Goal: Obtain resource: Download file/media

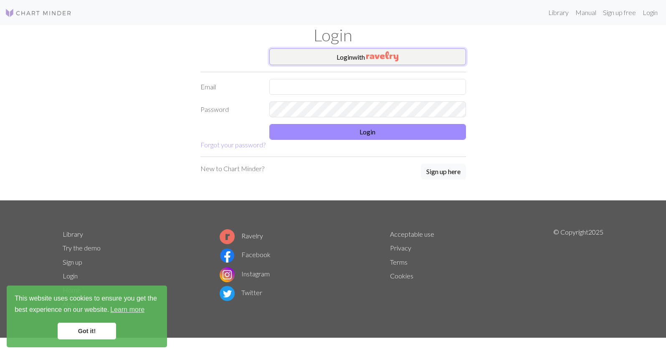
click at [353, 60] on button "Login with" at bounding box center [367, 56] width 197 height 17
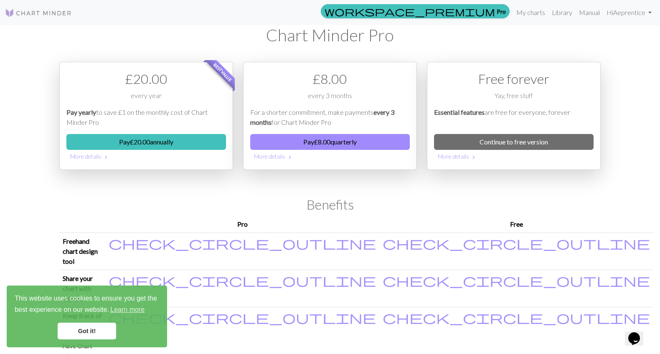
click at [94, 331] on link "Got it!" at bounding box center [87, 331] width 58 height 17
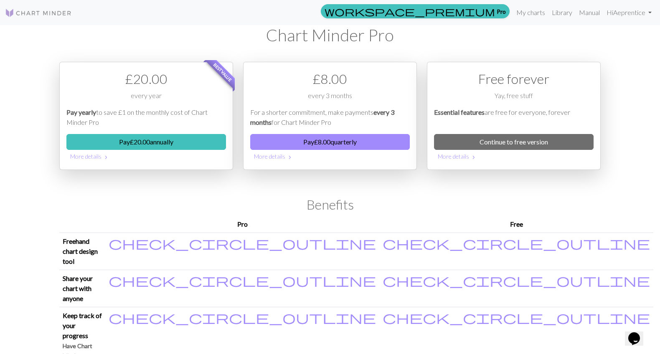
click at [51, 14] on img at bounding box center [38, 13] width 67 height 10
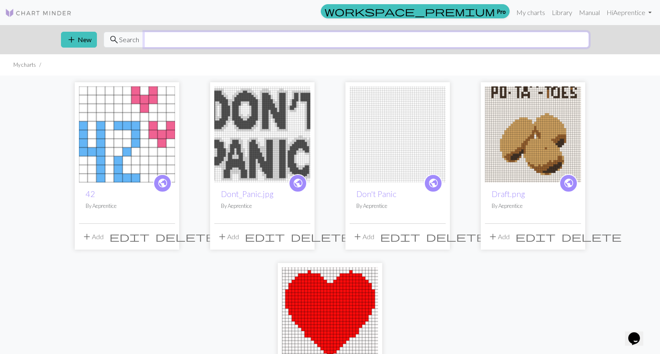
click at [209, 39] on input "text" at bounding box center [366, 40] width 445 height 16
type input "argyle"
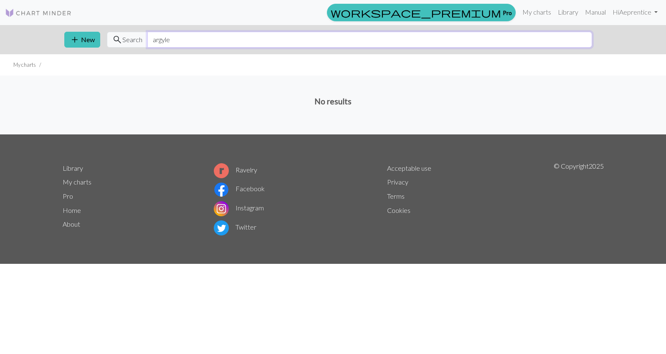
click at [208, 44] on input "argyle" at bounding box center [369, 40] width 445 height 16
type input "s"
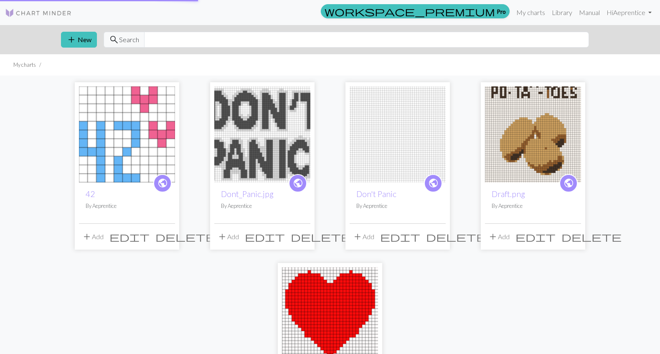
click at [70, 7] on link at bounding box center [38, 12] width 67 height 15
click at [566, 14] on link "Library" at bounding box center [561, 12] width 27 height 17
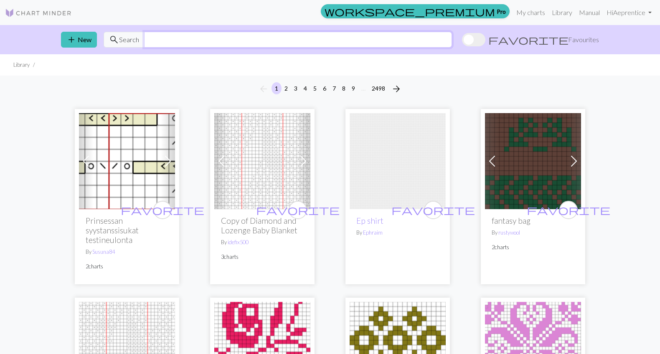
click at [308, 38] on input "text" at bounding box center [298, 40] width 308 height 16
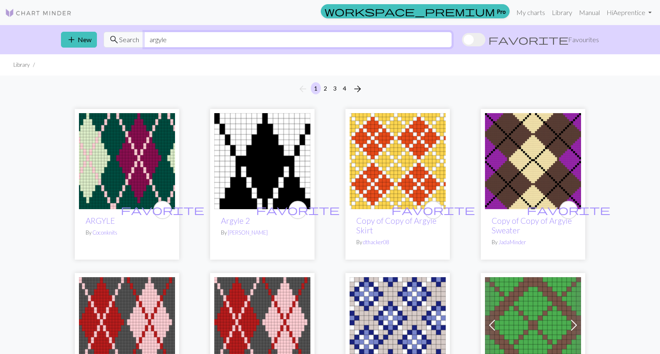
click at [164, 42] on input "argyle" at bounding box center [298, 40] width 308 height 16
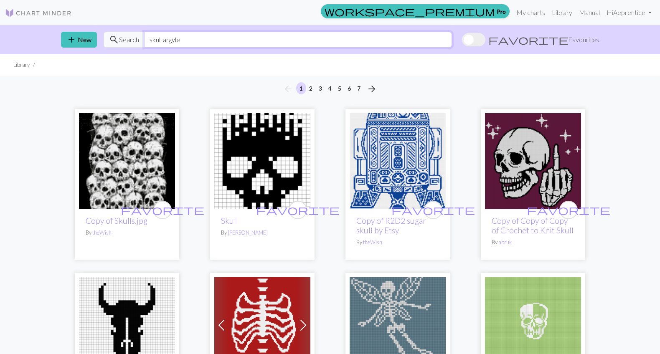
type input "skull argyle"
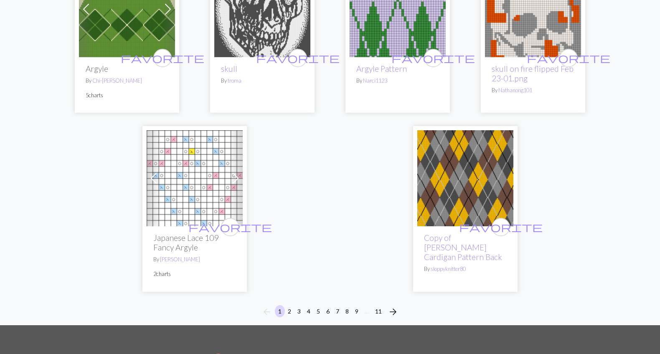
scroll to position [2084, 0]
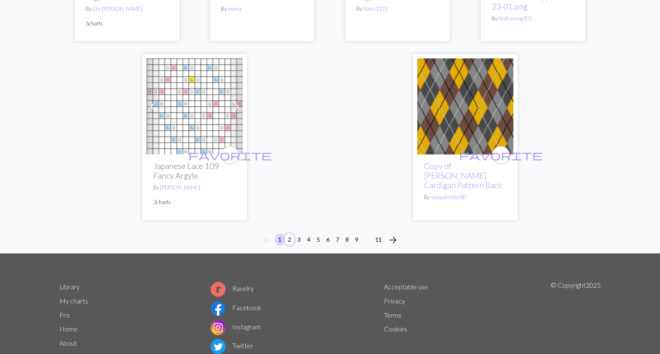
click at [289, 233] on button "2" at bounding box center [289, 239] width 10 height 12
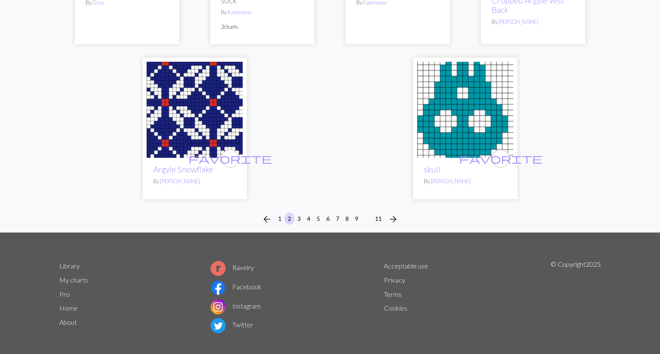
scroll to position [2103, 0]
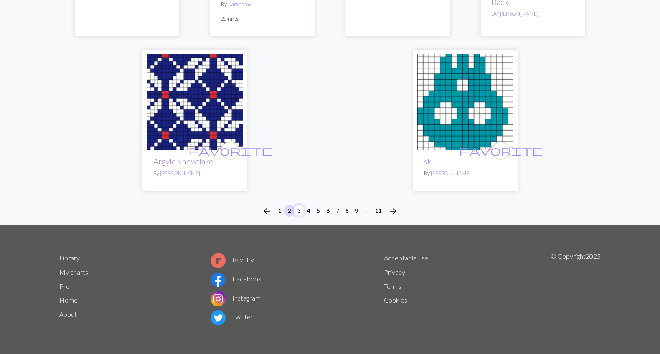
click at [297, 210] on button "3" at bounding box center [299, 211] width 10 height 12
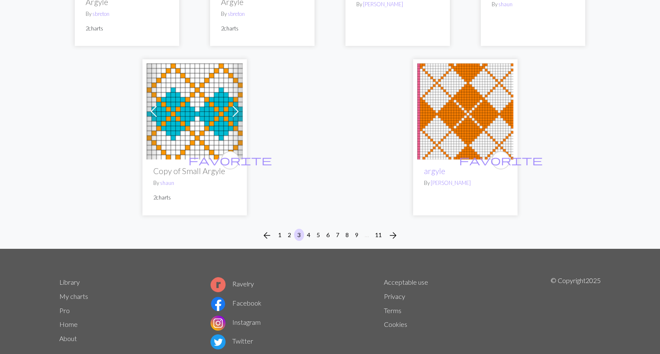
scroll to position [2094, 0]
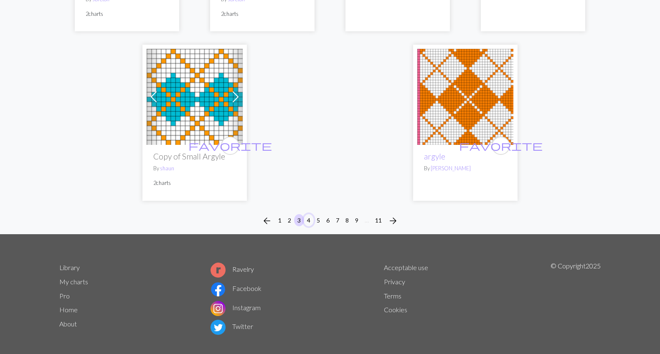
click at [307, 214] on button "4" at bounding box center [309, 220] width 10 height 12
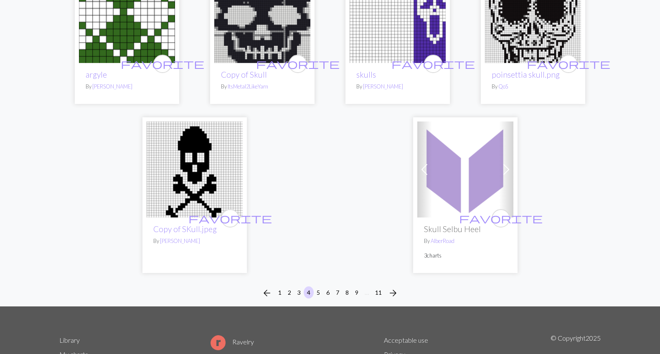
scroll to position [2109, 0]
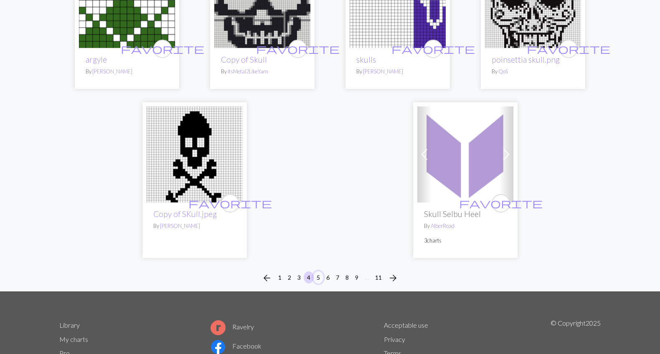
click at [317, 278] on button "5" at bounding box center [318, 277] width 10 height 12
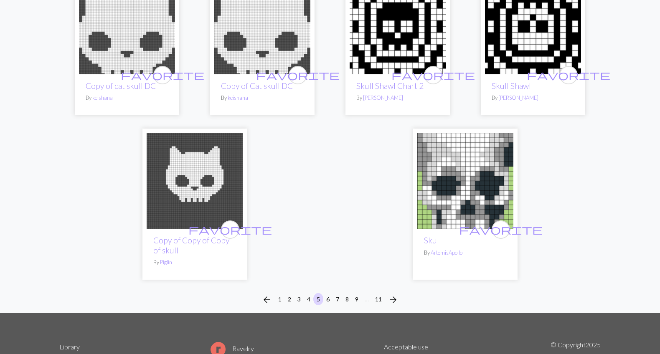
scroll to position [1994, 0]
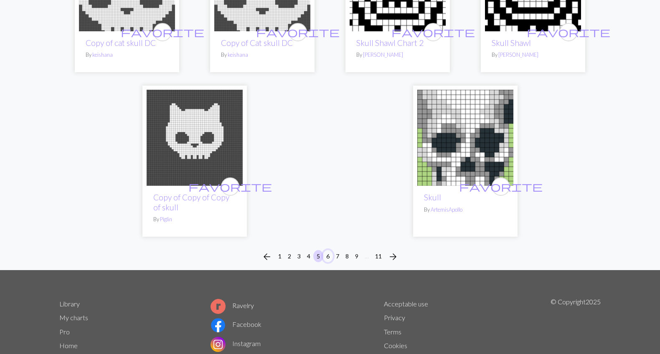
click at [326, 250] on button "6" at bounding box center [328, 256] width 10 height 12
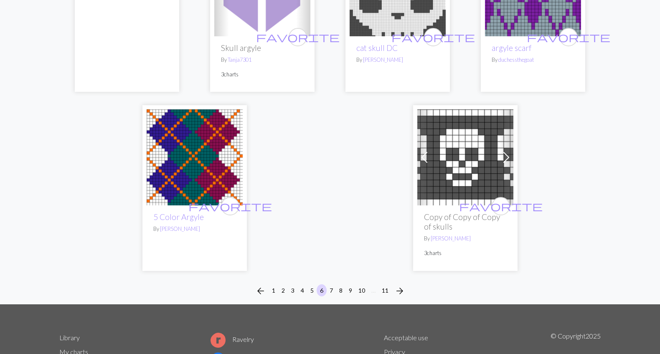
scroll to position [1996, 0]
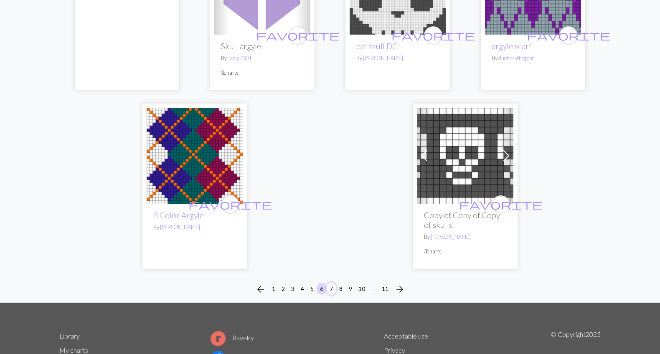
click at [329, 288] on button "7" at bounding box center [331, 289] width 10 height 12
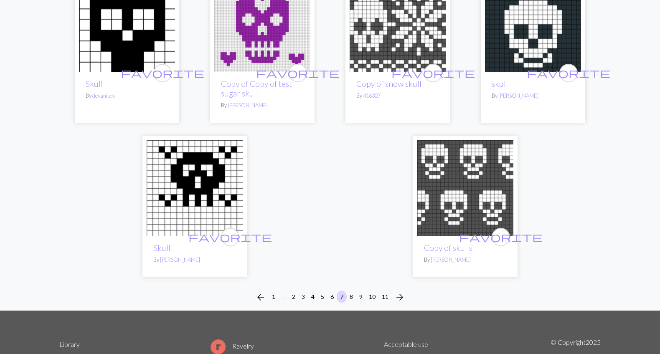
scroll to position [1976, 0]
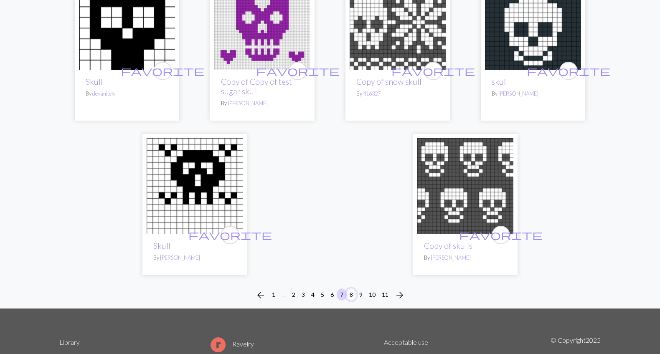
click at [351, 294] on button "8" at bounding box center [351, 294] width 10 height 12
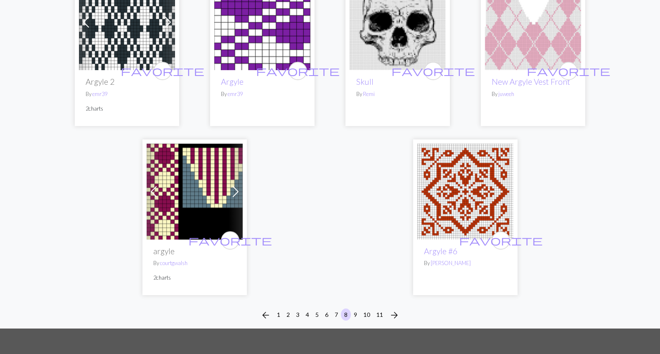
scroll to position [2115, 0]
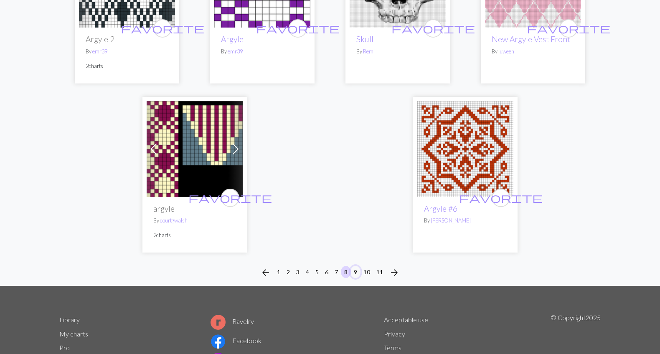
click at [354, 271] on button "9" at bounding box center [355, 272] width 10 height 12
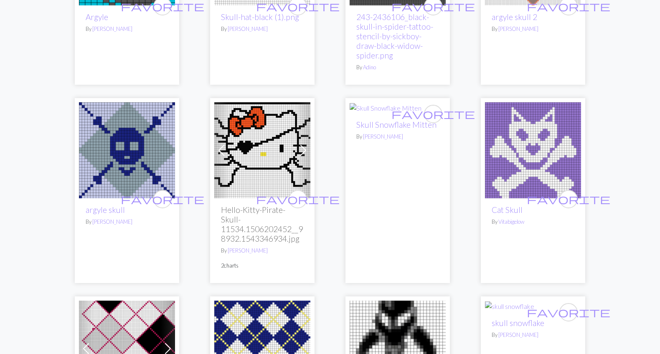
scroll to position [587, 0]
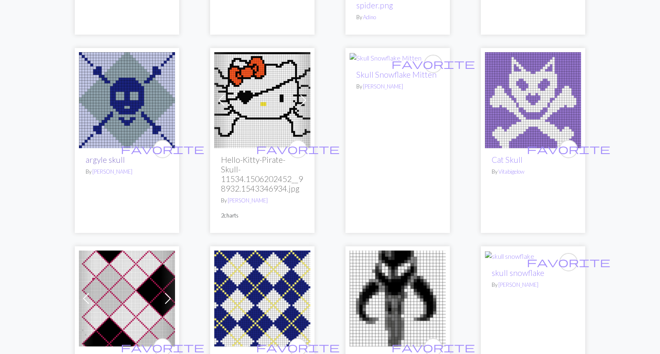
click at [114, 161] on link "argyle skull" at bounding box center [105, 160] width 39 height 10
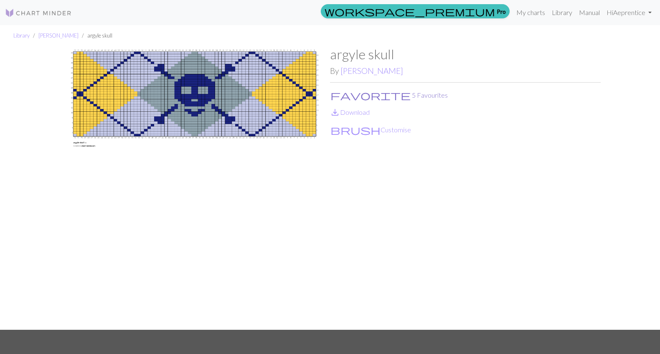
click at [334, 94] on span "favorite" at bounding box center [370, 95] width 80 height 12
click at [629, 13] on link "Hi Aeprentice" at bounding box center [629, 12] width 52 height 17
click at [347, 111] on link "save_alt Download" at bounding box center [350, 112] width 40 height 8
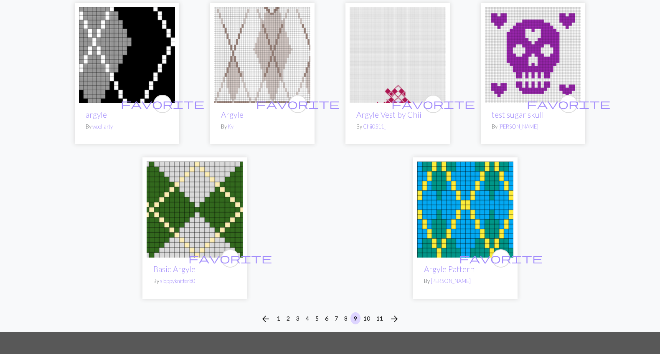
scroll to position [2031, 0]
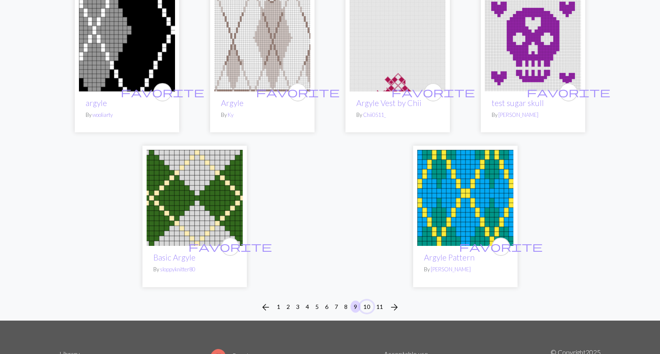
click at [367, 301] on button "10" at bounding box center [366, 307] width 13 height 12
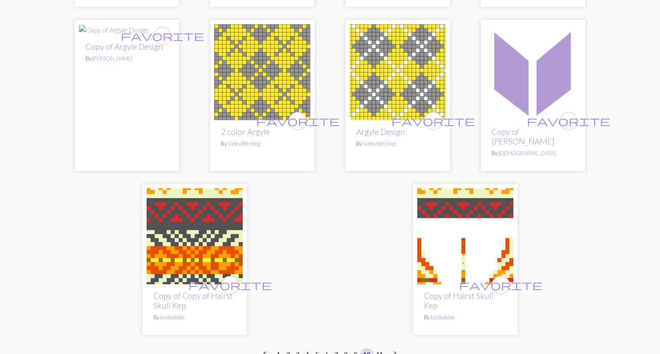
scroll to position [2034, 0]
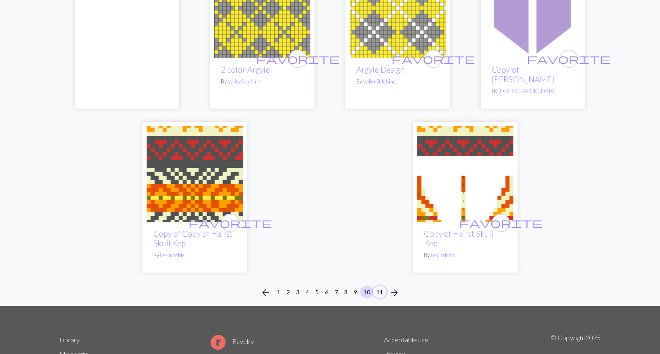
click at [378, 286] on button "11" at bounding box center [379, 292] width 13 height 12
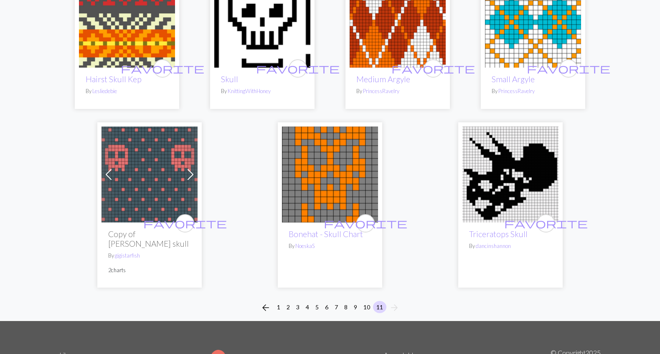
scroll to position [327, 0]
